Goal: Task Accomplishment & Management: Use online tool/utility

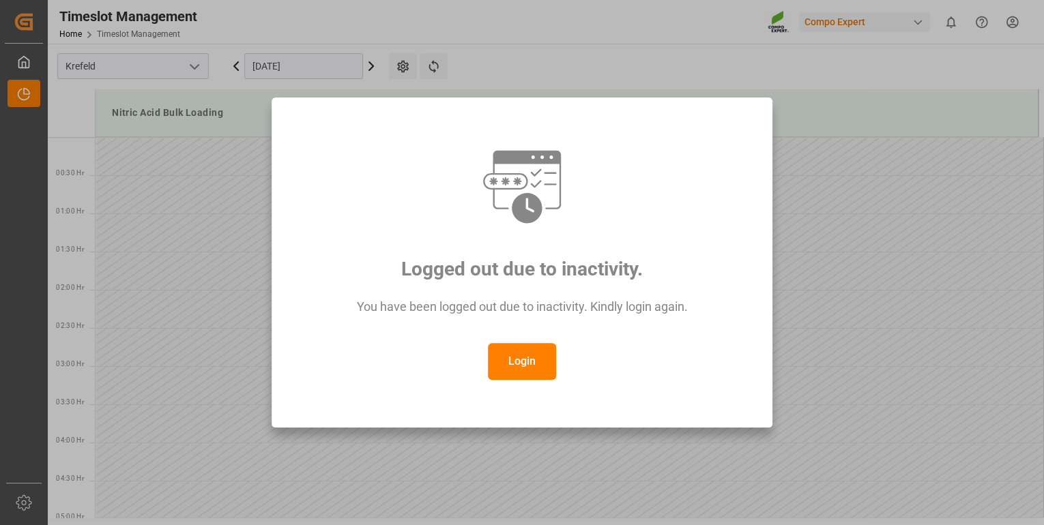
scroll to position [1093, 0]
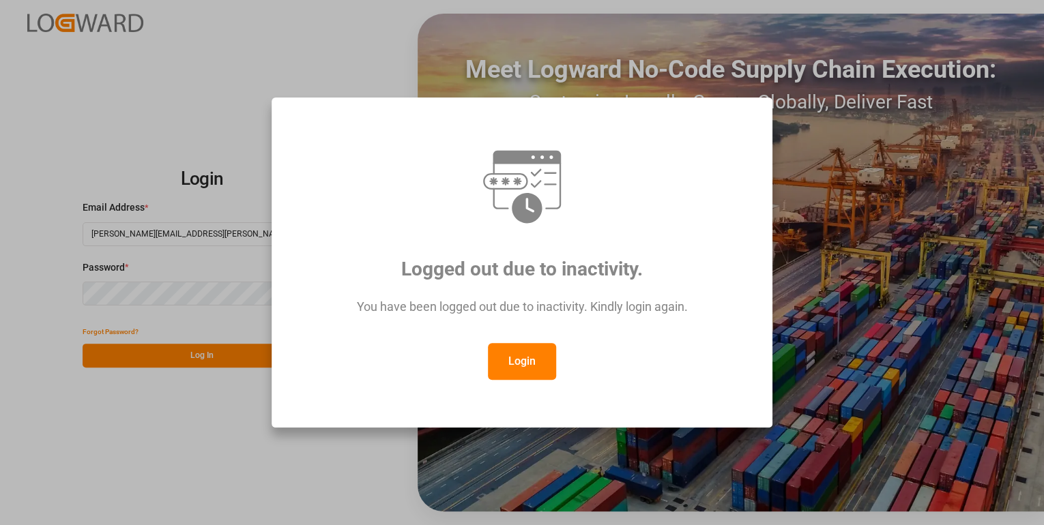
click at [201, 338] on div "Logged out due to inactivity. You have been logged out due to inactivity. Kindl…" at bounding box center [522, 262] width 1044 height 525
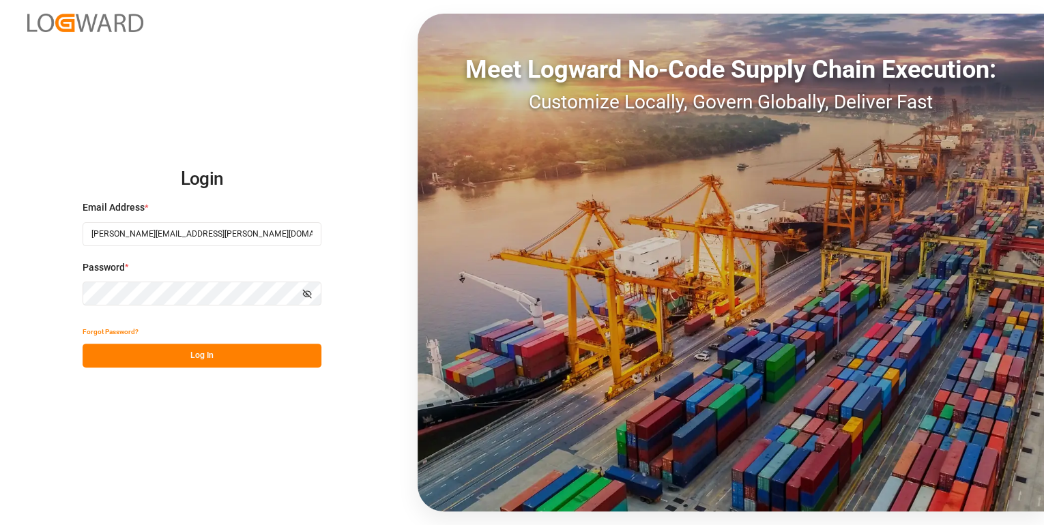
click at [206, 351] on button "Log In" at bounding box center [202, 356] width 239 height 24
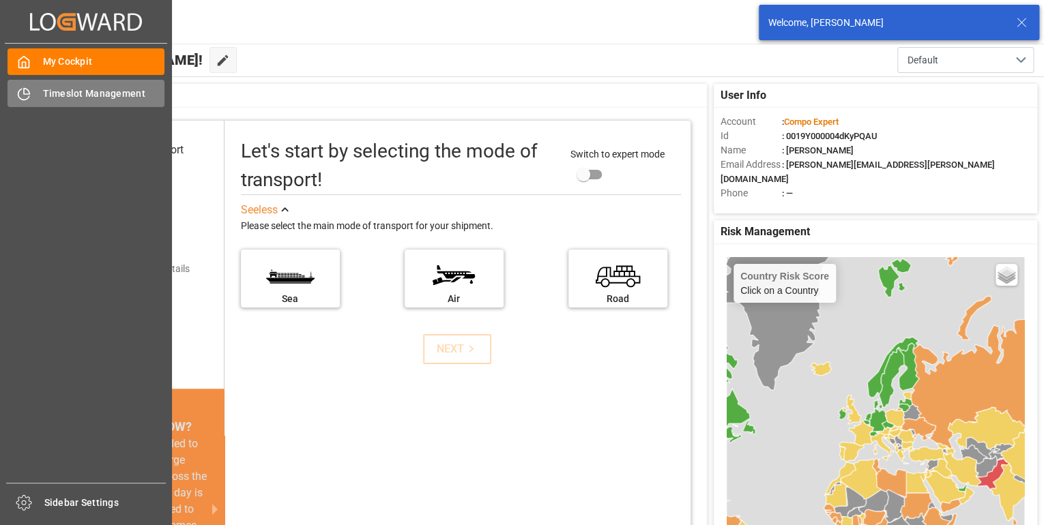
click at [29, 100] on icon at bounding box center [24, 94] width 14 height 14
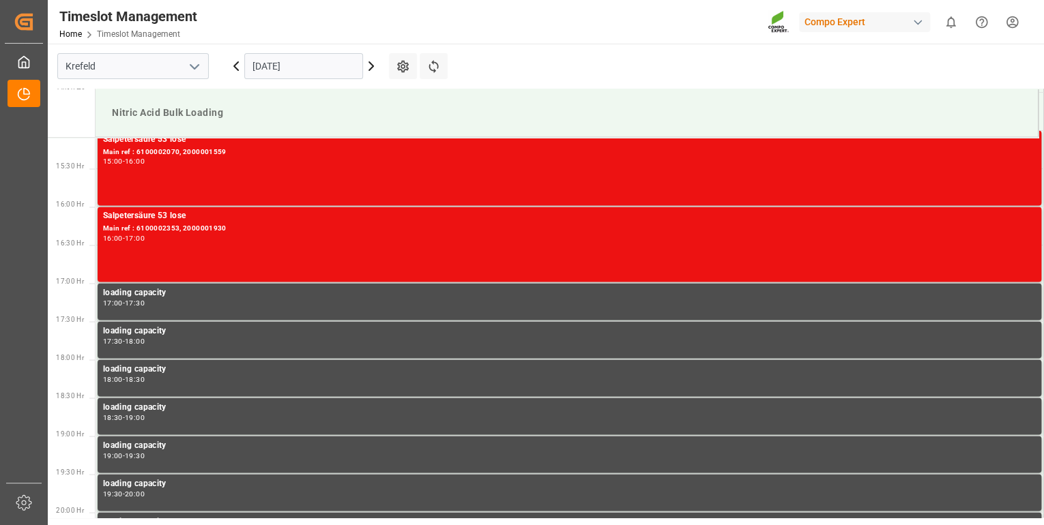
scroll to position [1126, 0]
